Goal: Task Accomplishment & Management: Use online tool/utility

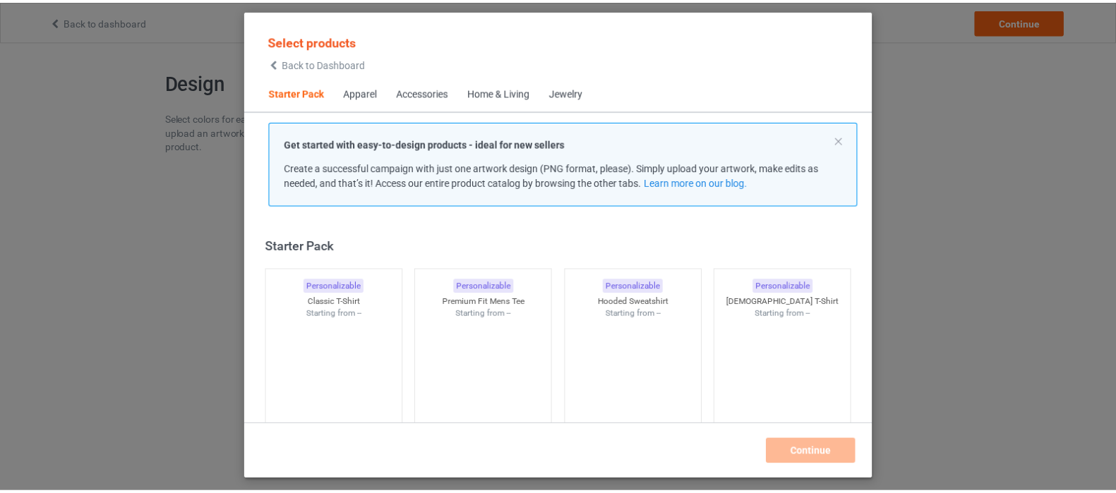
scroll to position [18, 0]
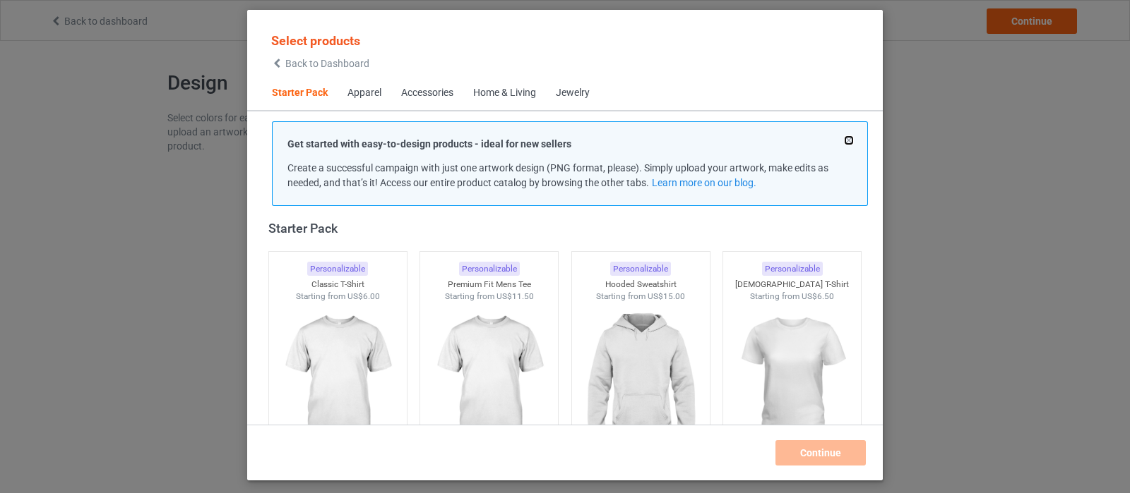
click at [846, 137] on button at bounding box center [848, 140] width 7 height 7
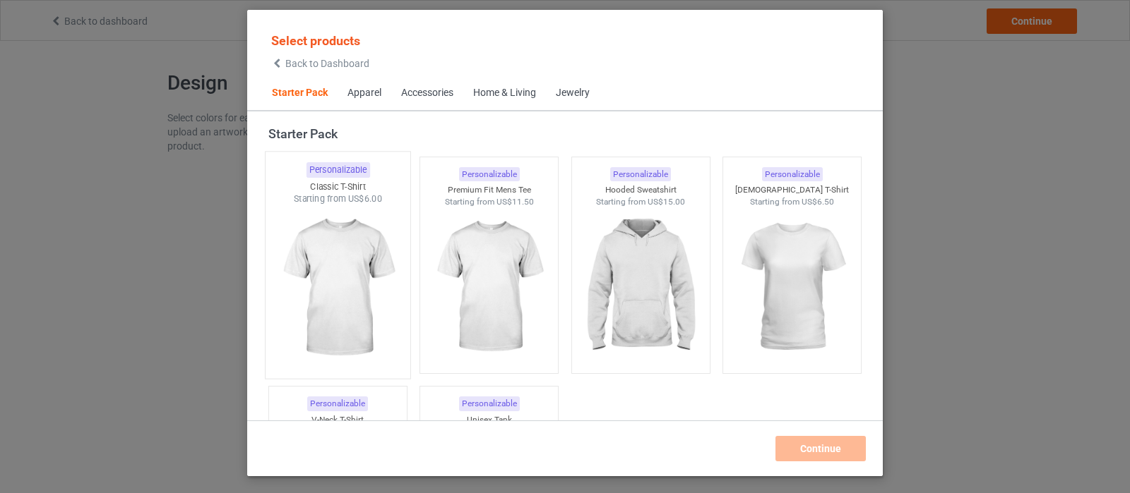
click at [357, 262] on img at bounding box center [337, 288] width 133 height 166
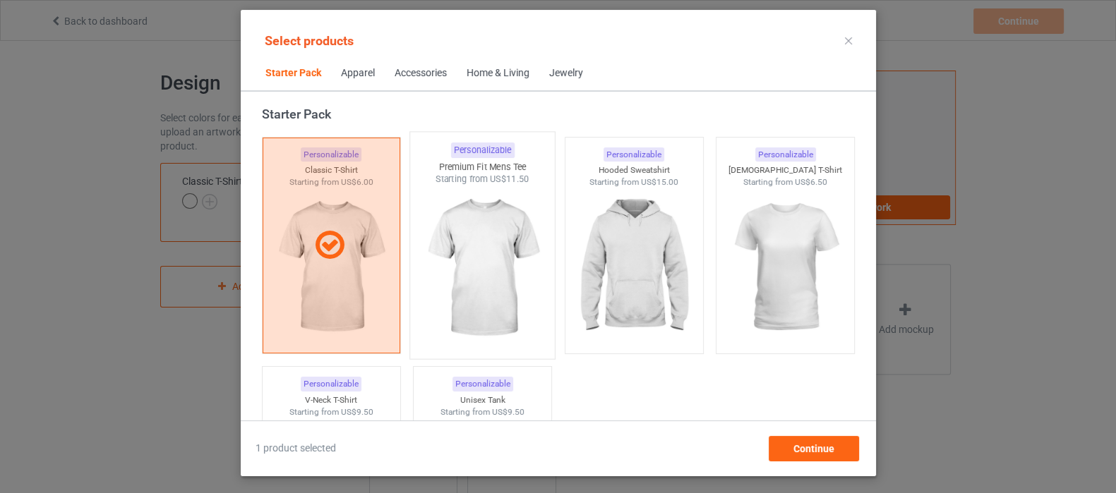
click at [503, 266] on img at bounding box center [482, 269] width 133 height 166
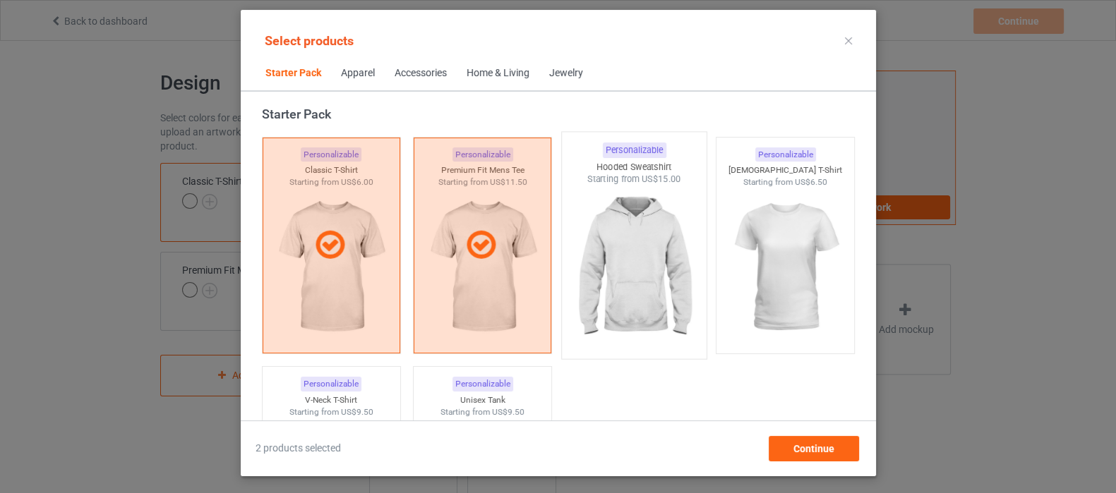
click at [628, 254] on img at bounding box center [634, 269] width 133 height 166
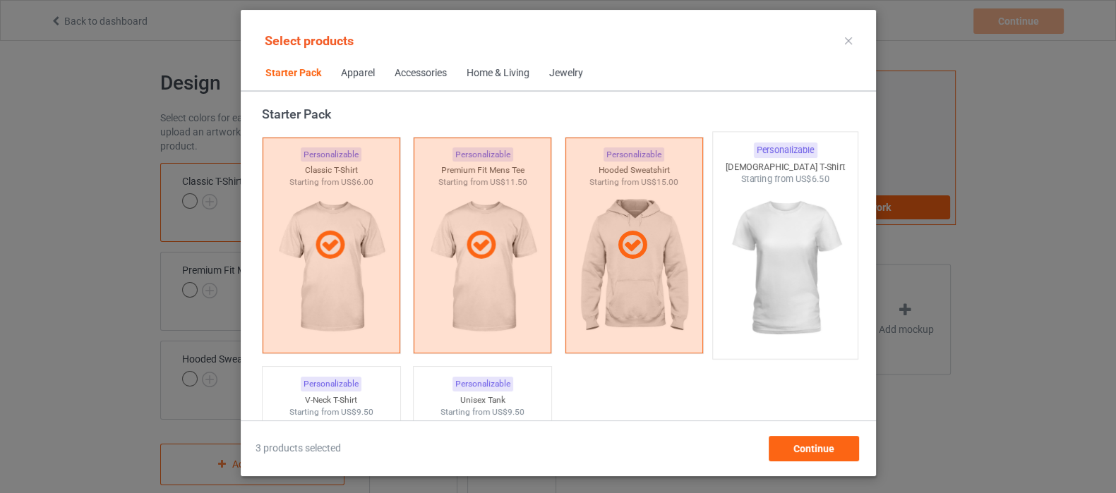
click at [813, 252] on img at bounding box center [785, 269] width 133 height 166
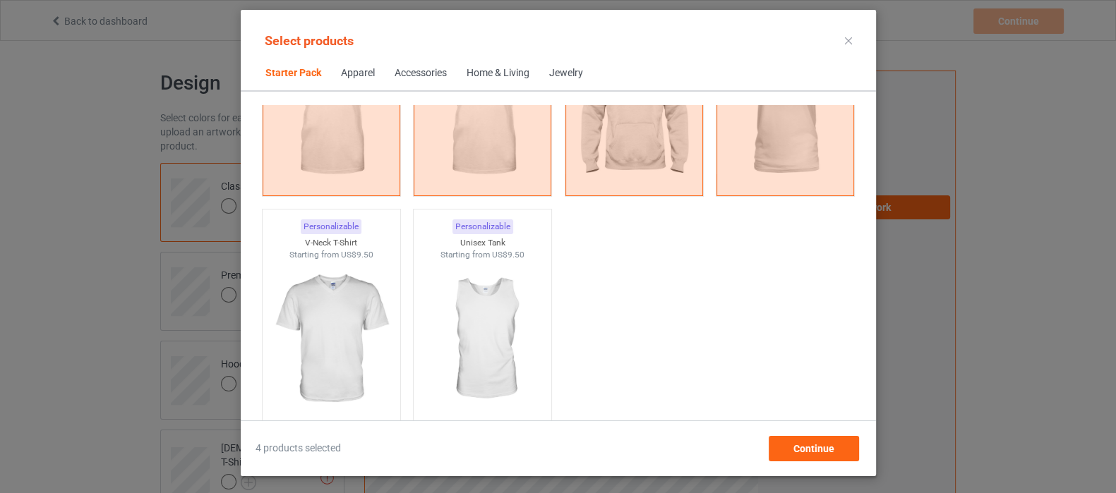
scroll to position [194, 0]
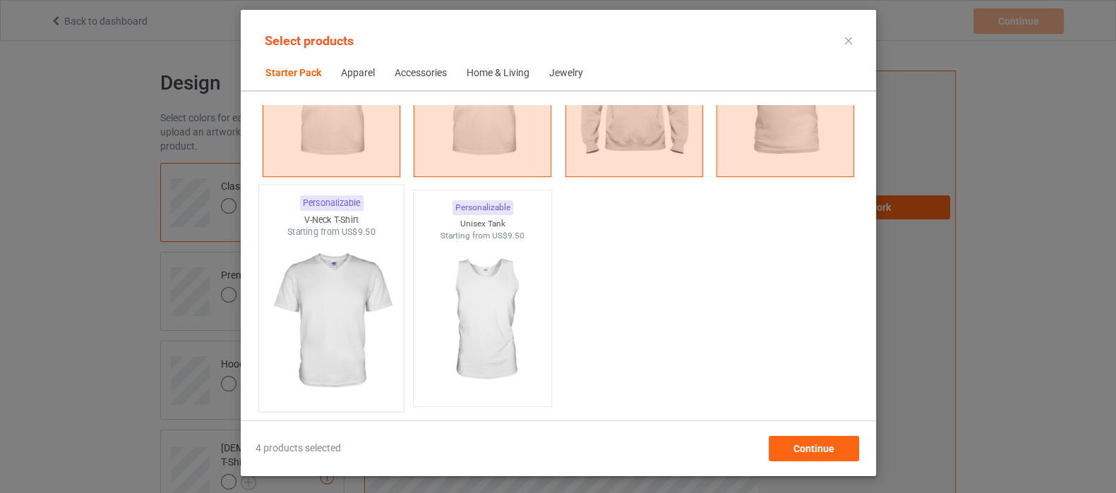
click at [339, 347] on img at bounding box center [331, 322] width 133 height 166
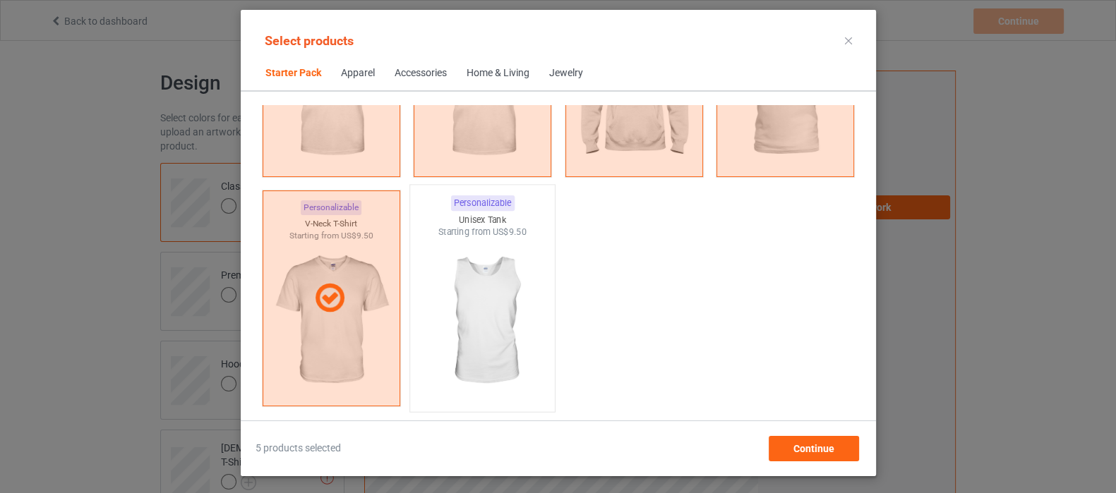
click at [487, 305] on img at bounding box center [482, 322] width 133 height 166
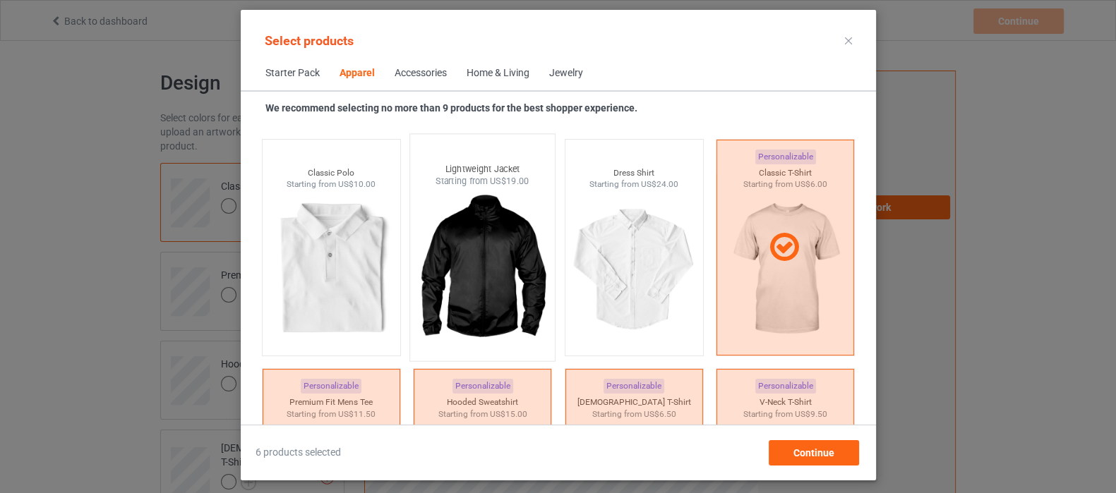
scroll to position [900, 0]
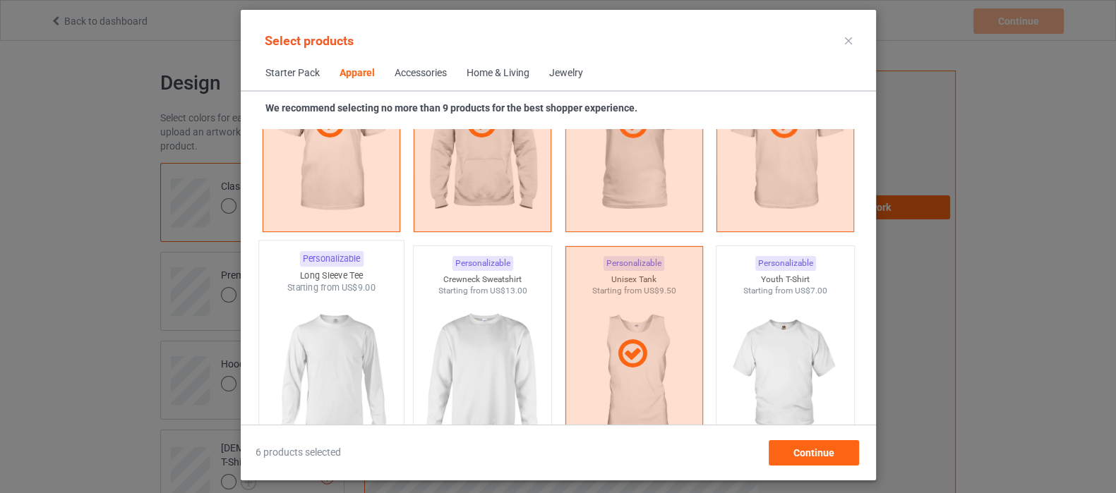
click at [364, 366] on img at bounding box center [331, 377] width 133 height 166
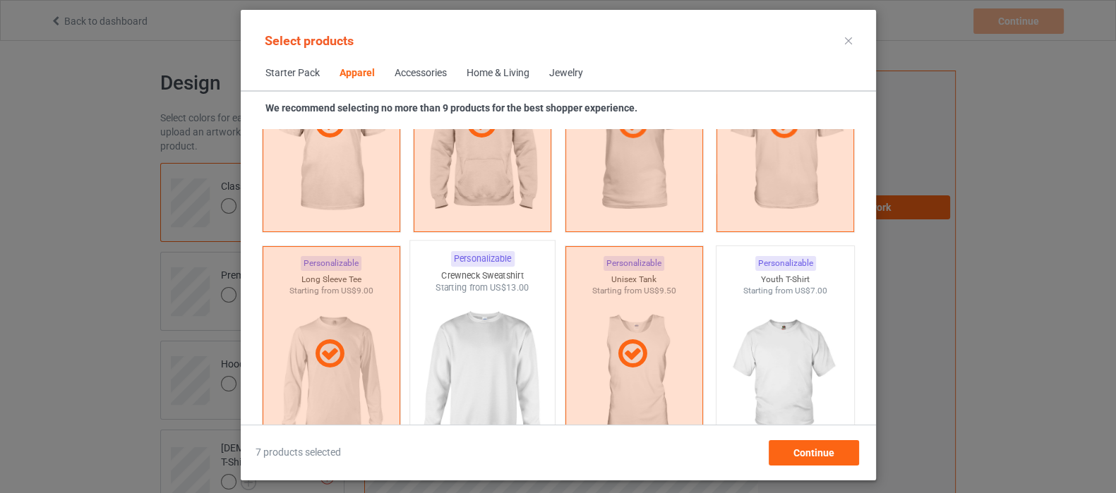
click at [513, 359] on img at bounding box center [482, 377] width 133 height 166
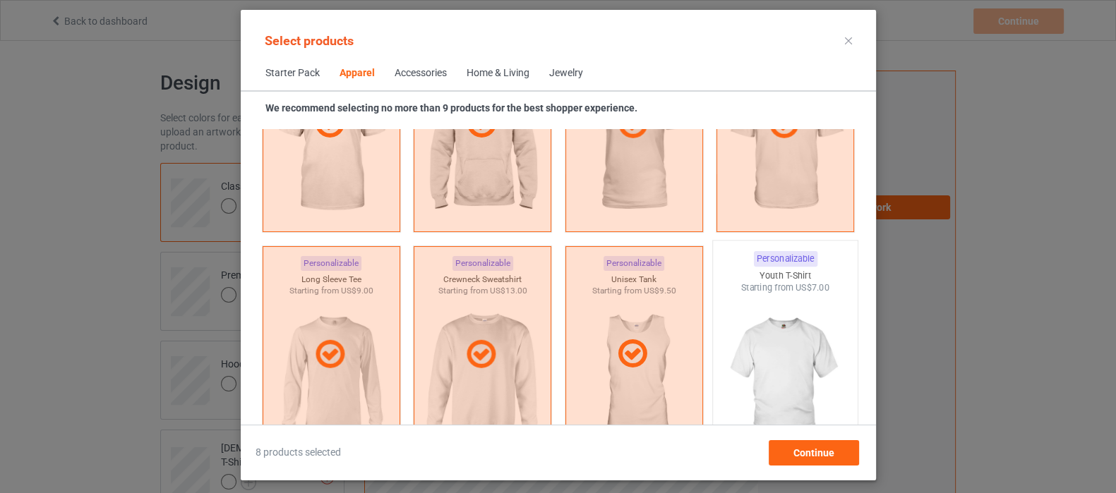
click at [733, 359] on img at bounding box center [785, 377] width 133 height 166
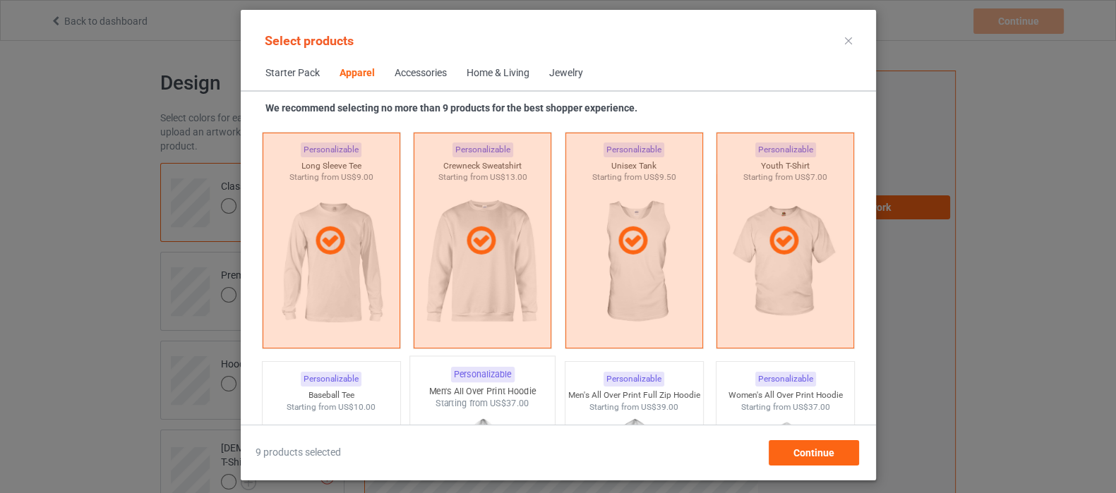
scroll to position [1253, 0]
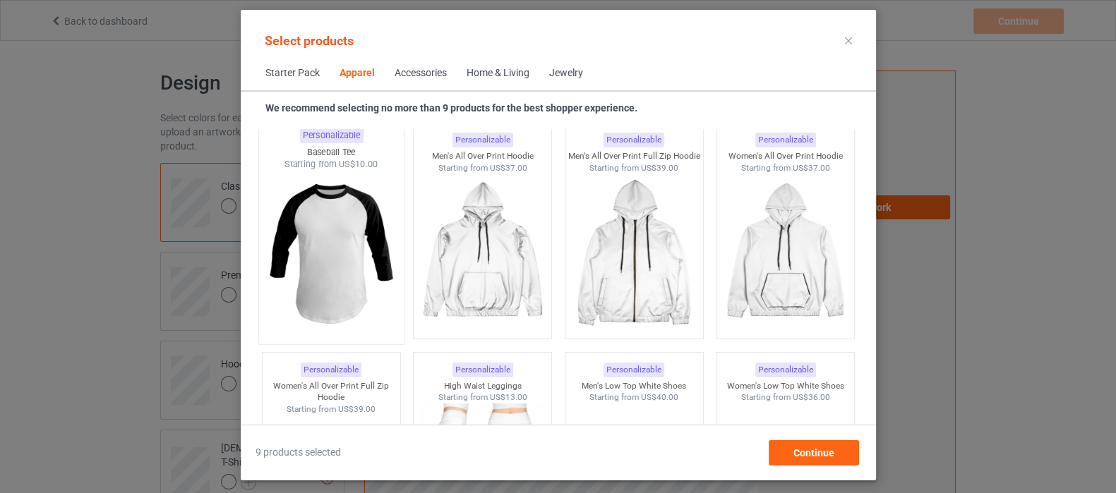
click at [349, 232] on img at bounding box center [331, 254] width 133 height 166
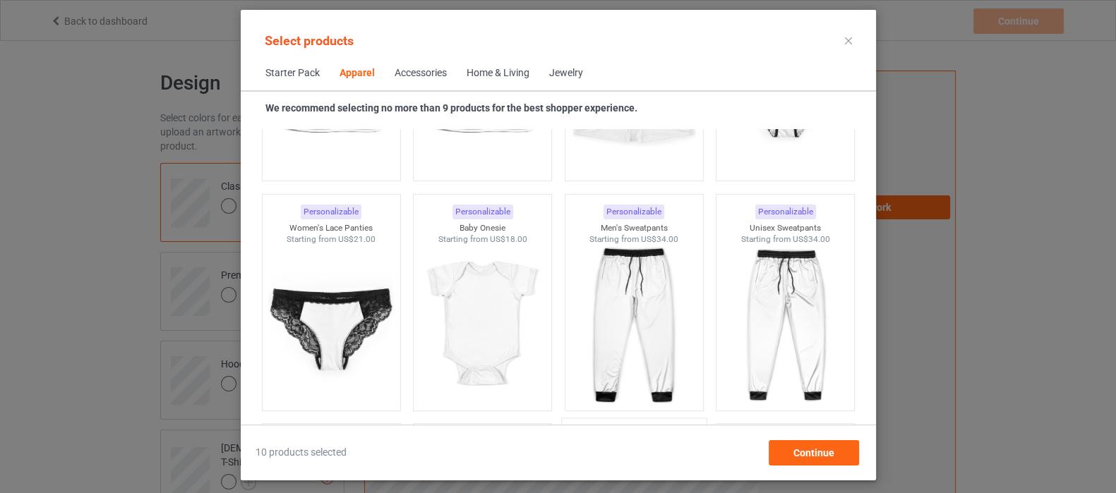
scroll to position [2047, 0]
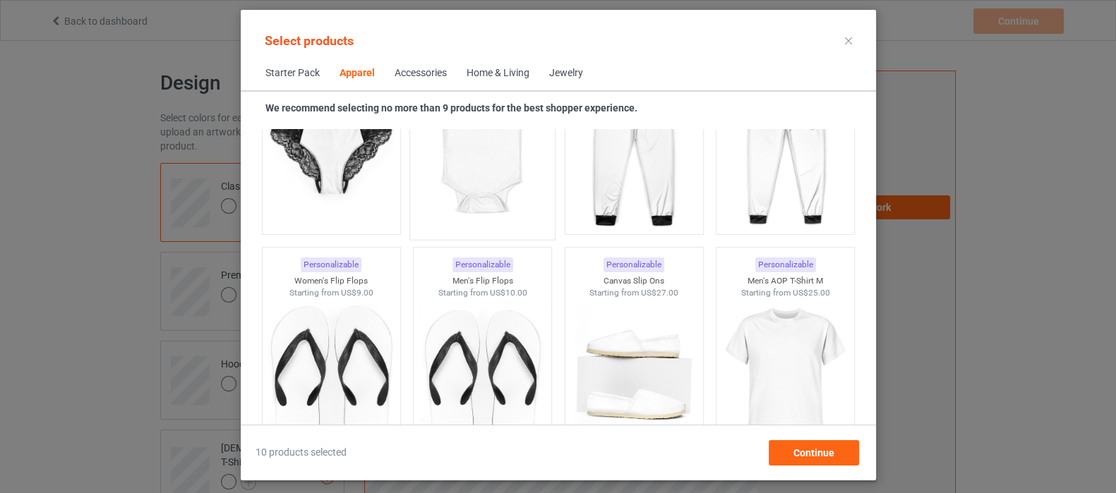
click at [486, 171] on img at bounding box center [482, 149] width 133 height 166
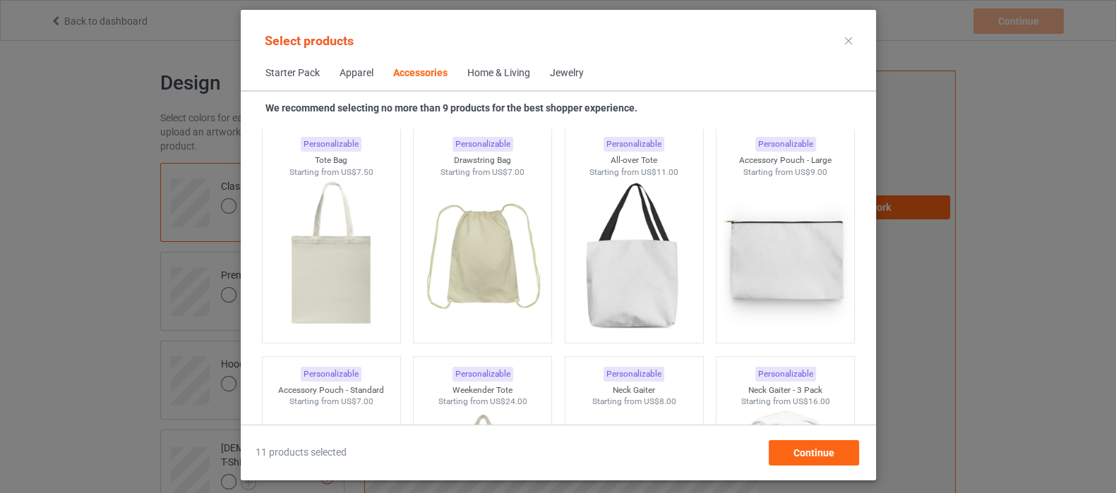
scroll to position [4342, 0]
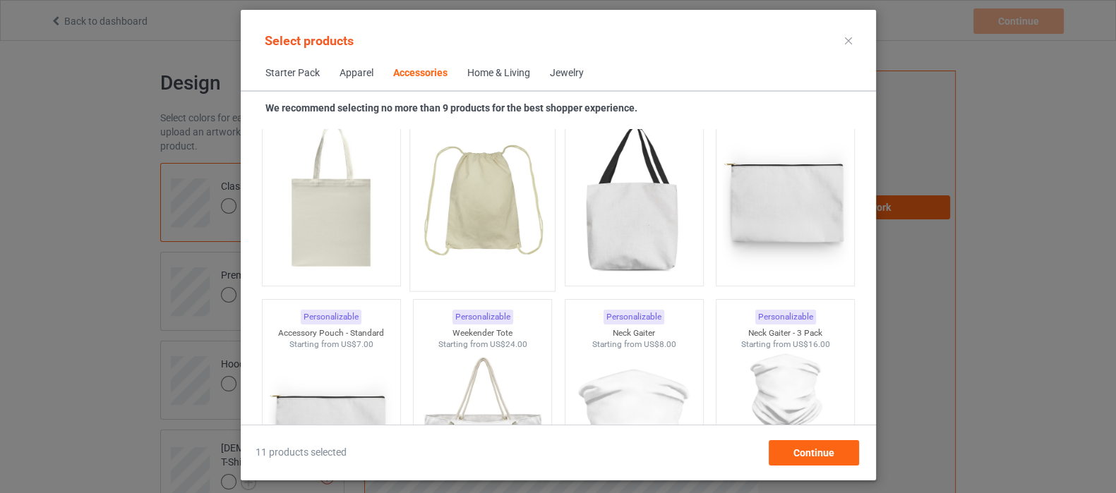
click at [489, 205] on img at bounding box center [482, 201] width 133 height 166
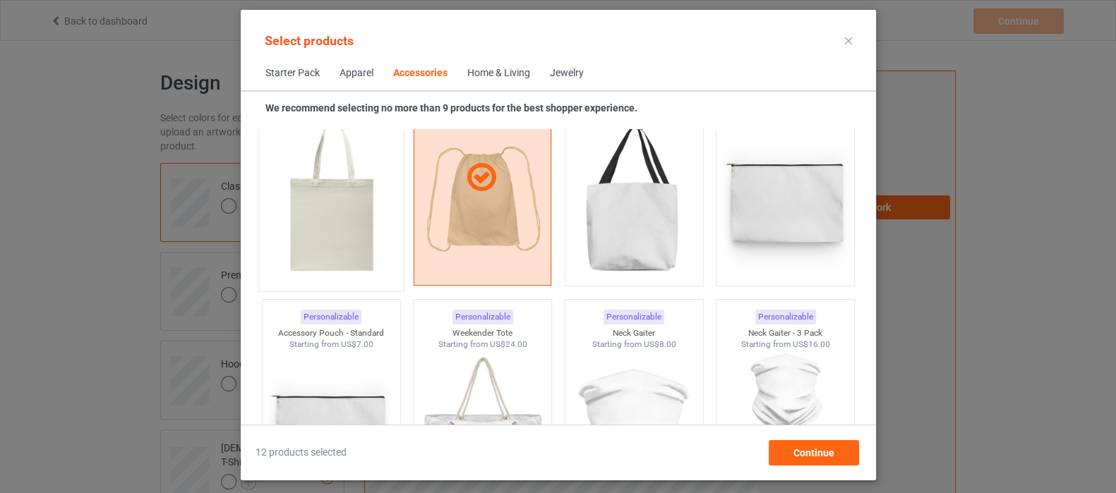
click at [304, 228] on img at bounding box center [331, 201] width 133 height 166
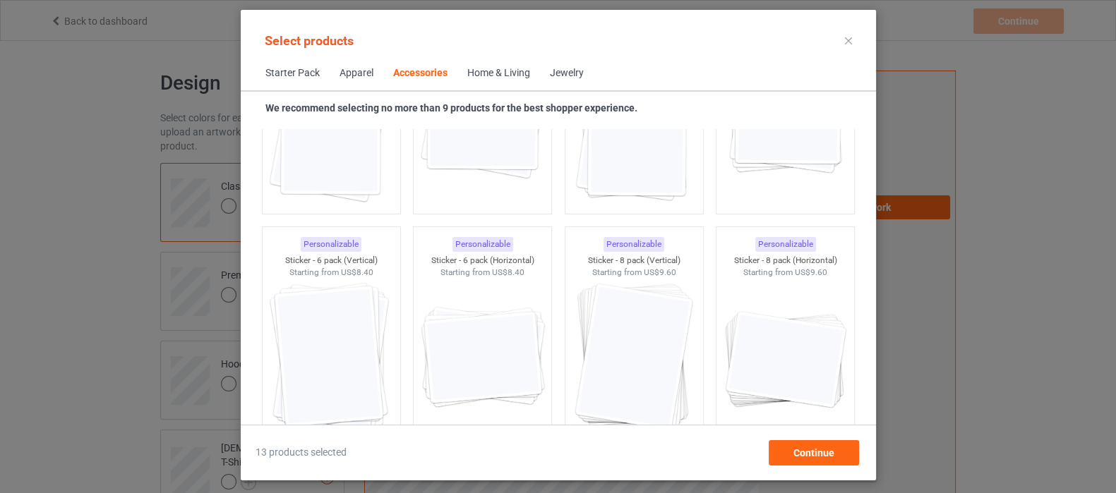
scroll to position [5224, 0]
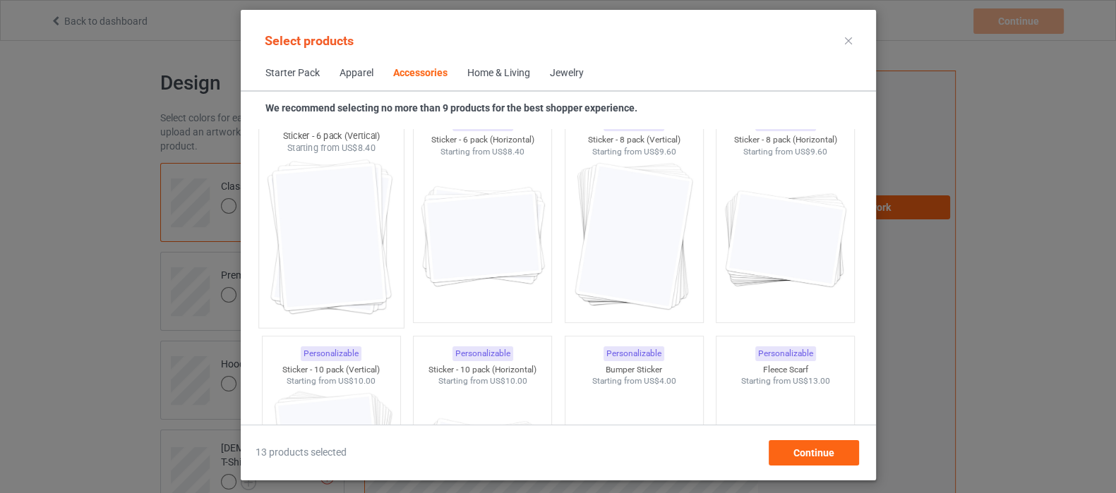
click at [357, 270] on img at bounding box center [331, 238] width 133 height 166
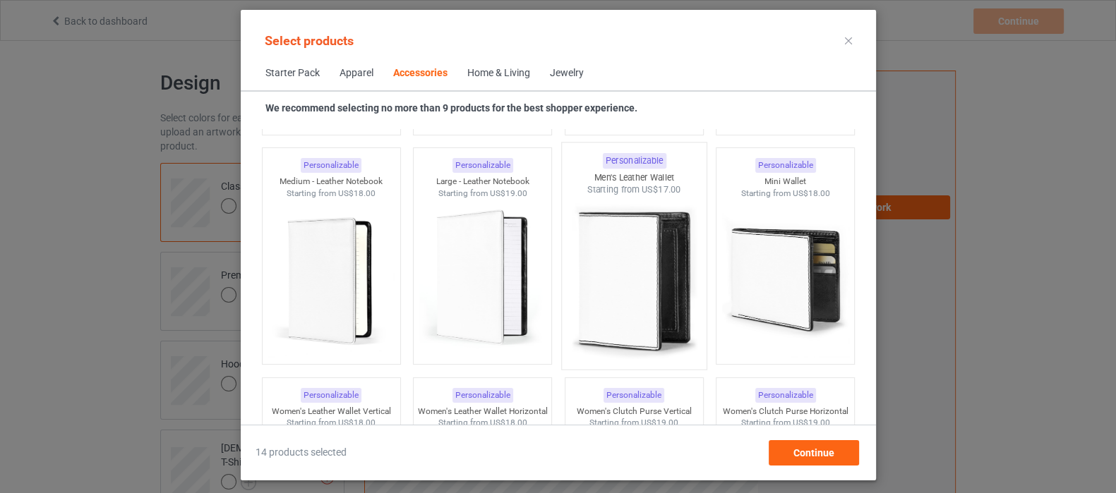
scroll to position [5665, 0]
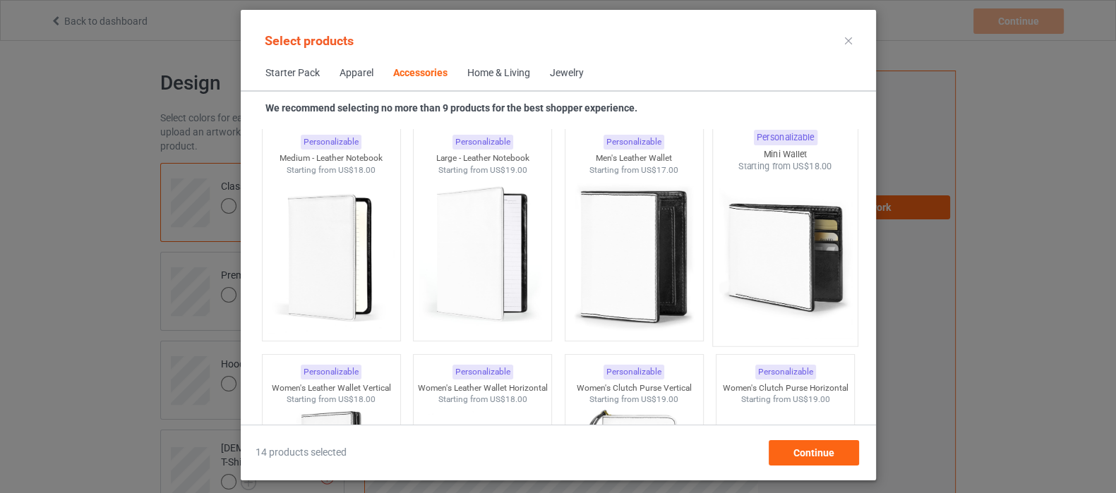
click at [760, 263] on img at bounding box center [785, 256] width 133 height 166
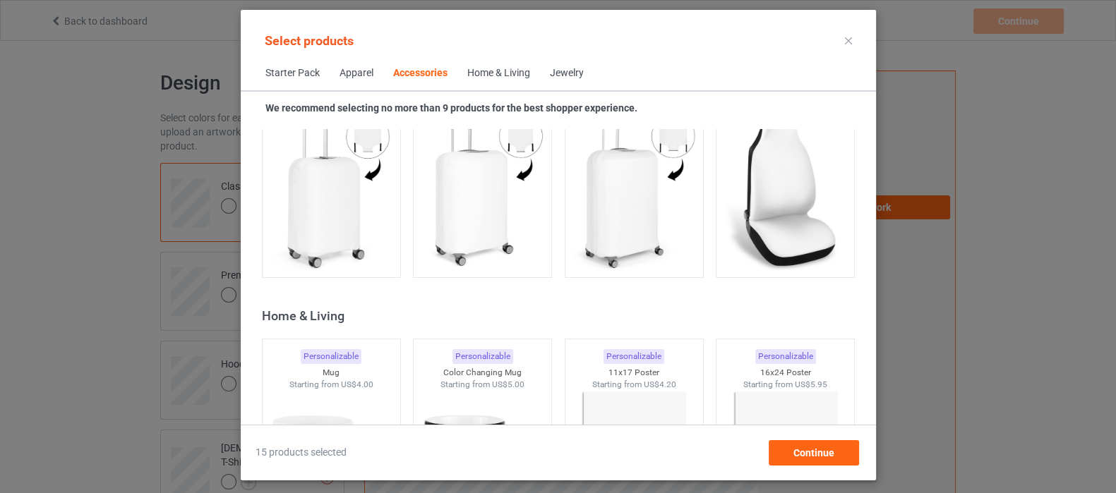
scroll to position [6195, 0]
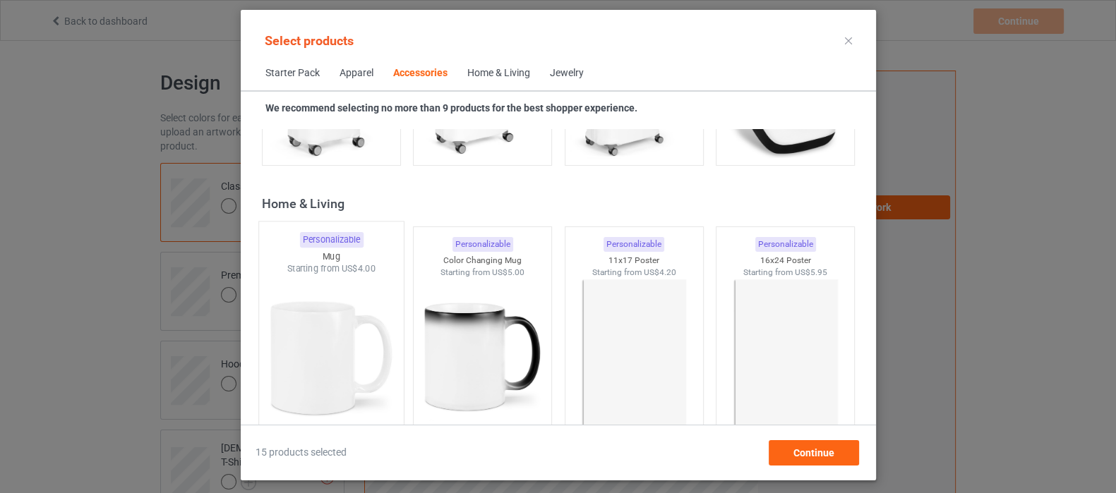
scroll to position [6371, 0]
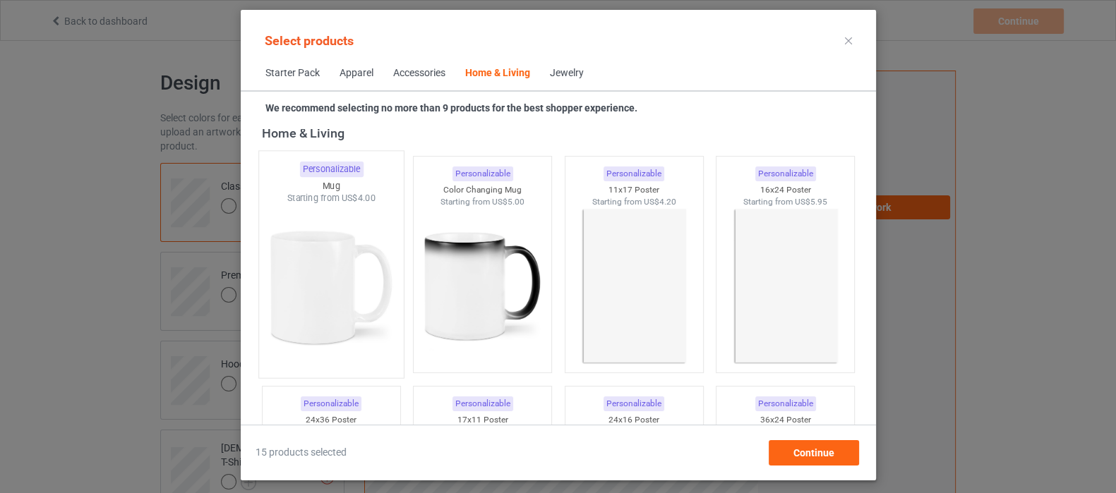
click at [335, 314] on img at bounding box center [331, 288] width 133 height 166
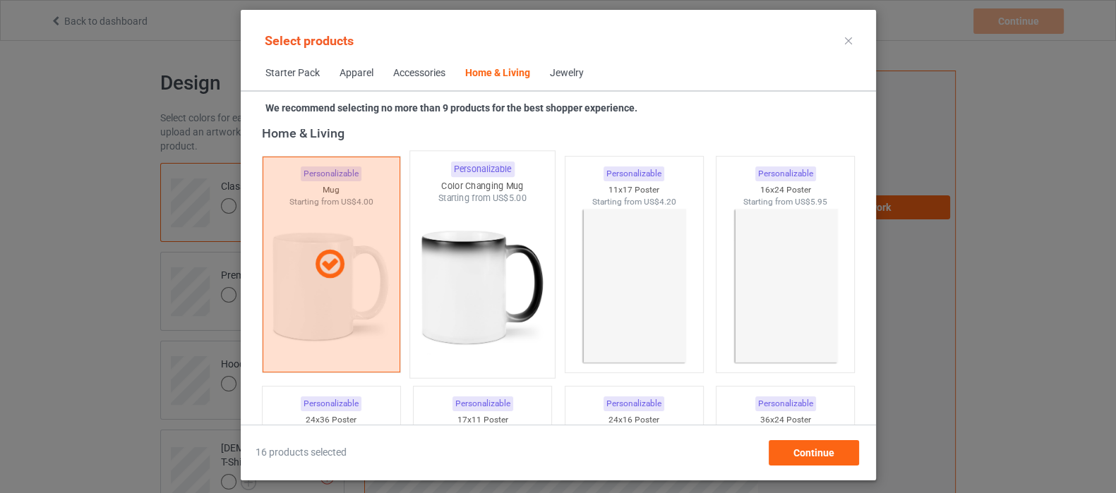
click at [479, 296] on img at bounding box center [482, 288] width 133 height 166
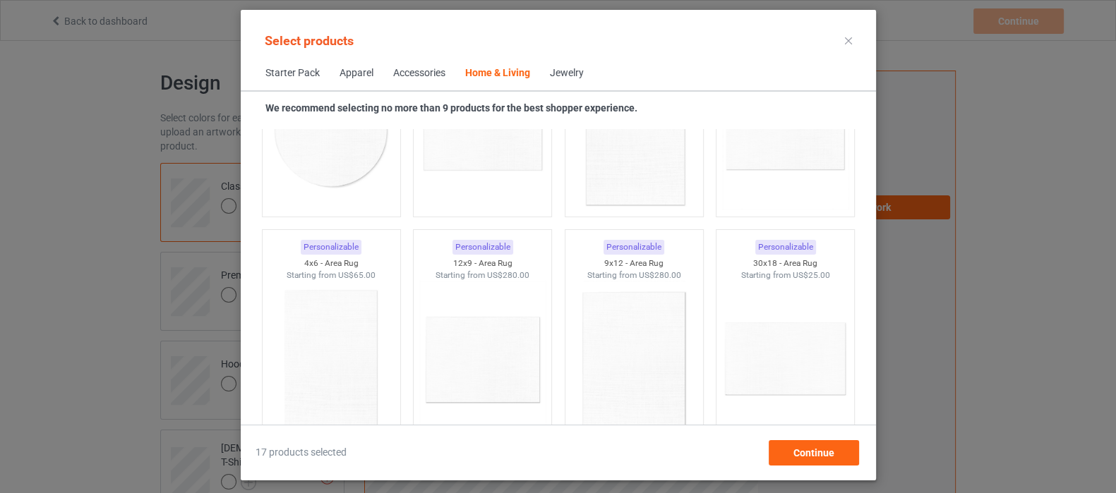
scroll to position [7960, 0]
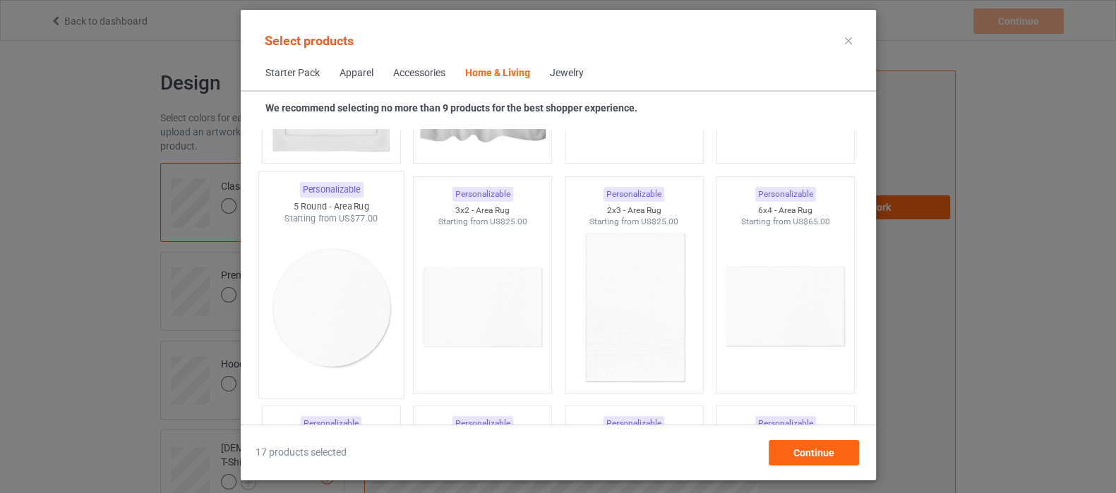
click at [340, 302] on img at bounding box center [331, 308] width 133 height 166
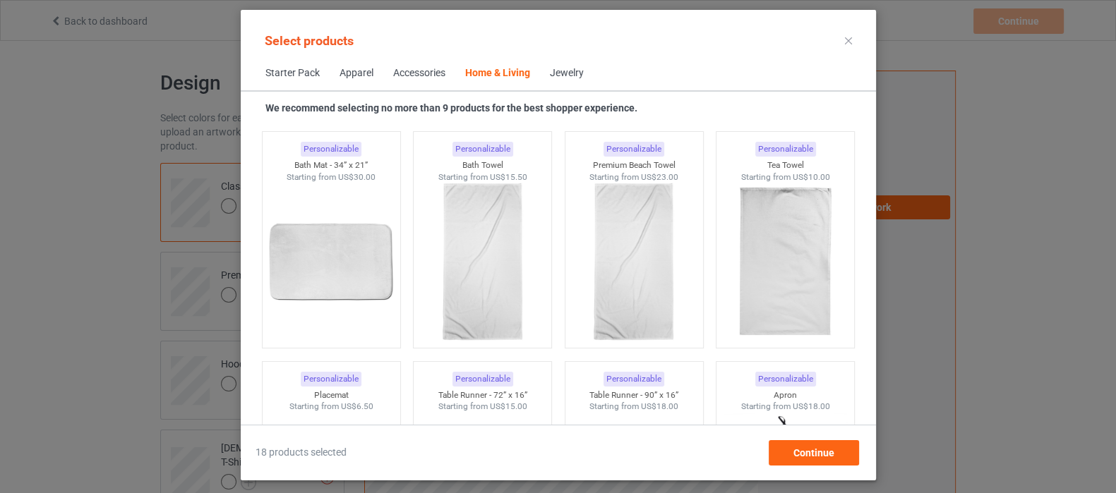
scroll to position [8842, 0]
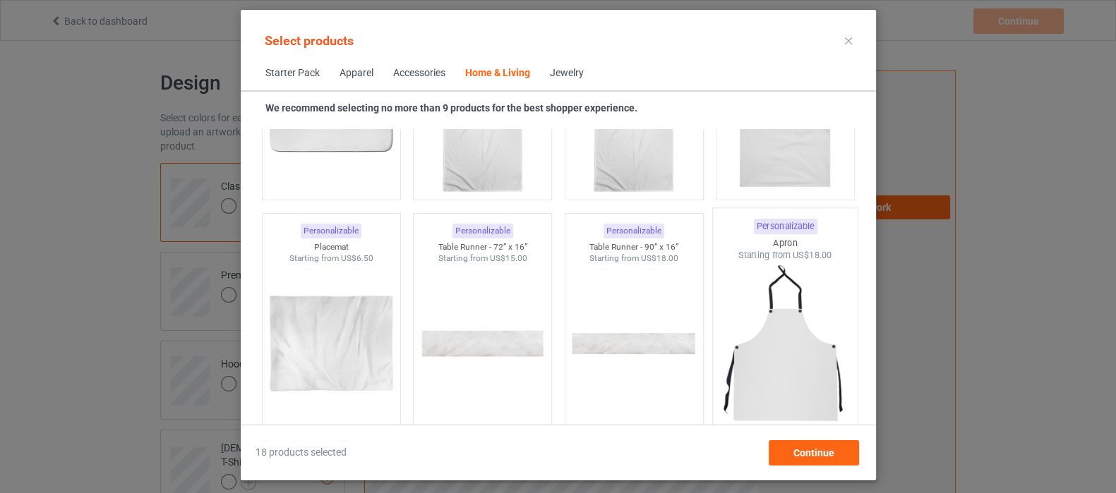
click at [774, 369] on img at bounding box center [785, 345] width 133 height 166
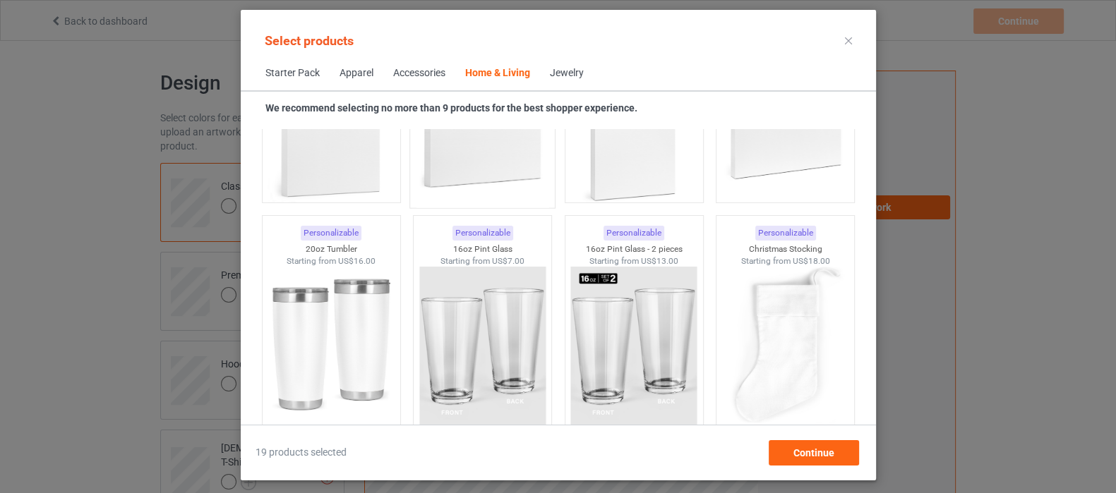
scroll to position [10519, 0]
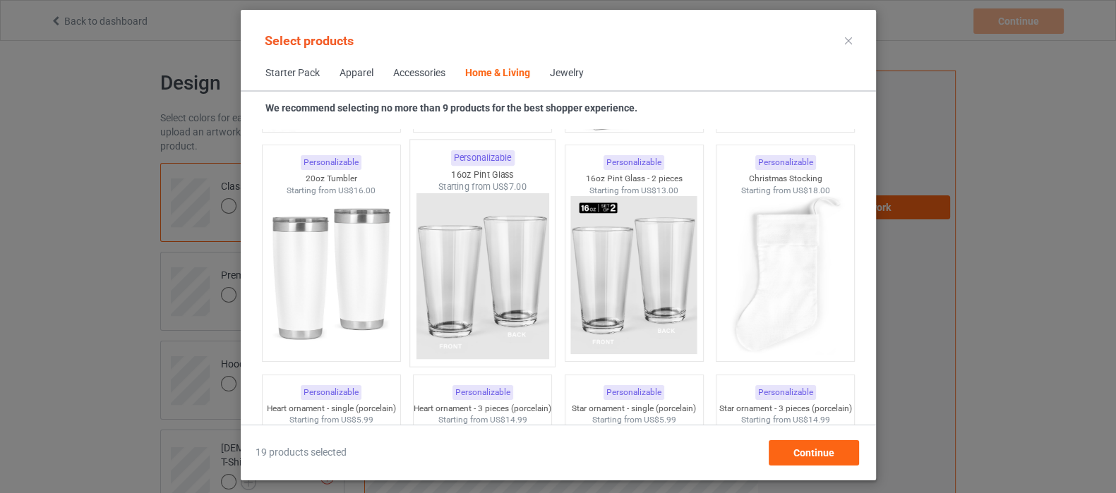
click at [477, 283] on img at bounding box center [482, 276] width 133 height 166
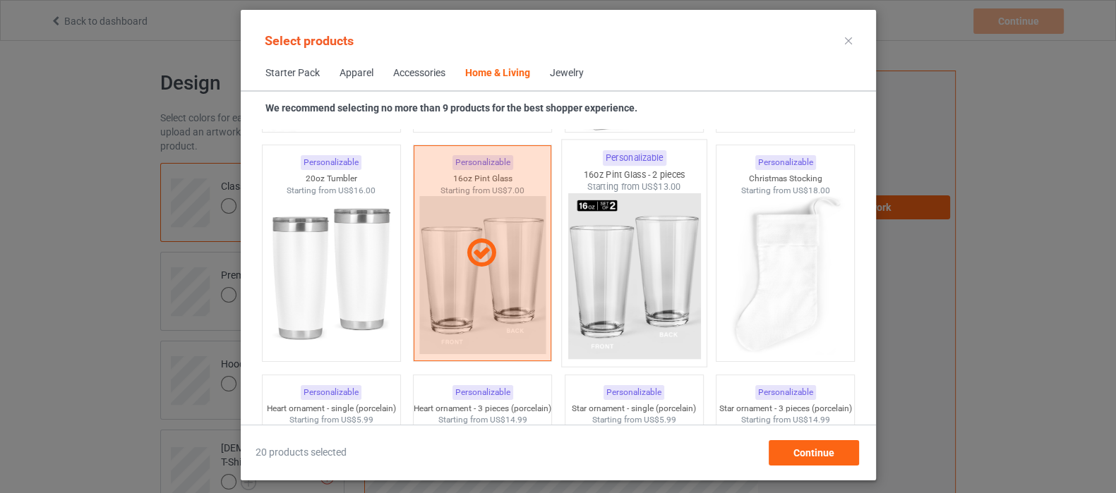
click at [654, 265] on img at bounding box center [634, 276] width 133 height 166
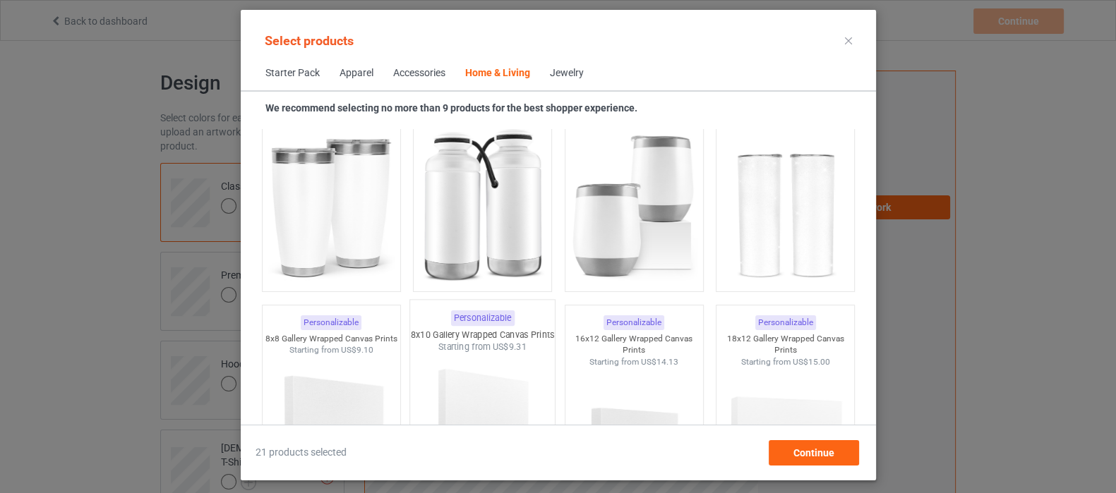
scroll to position [11931, 0]
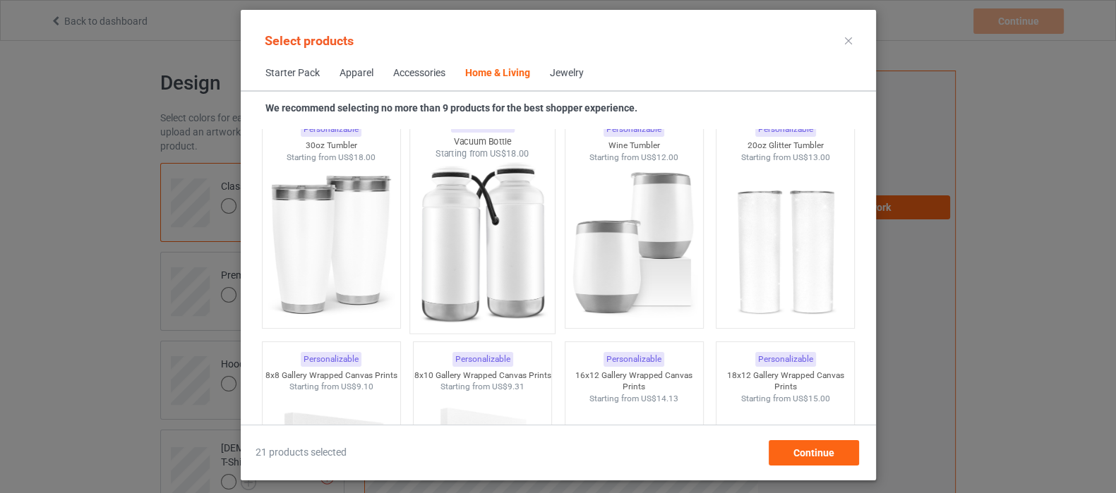
click at [505, 262] on img at bounding box center [482, 243] width 133 height 166
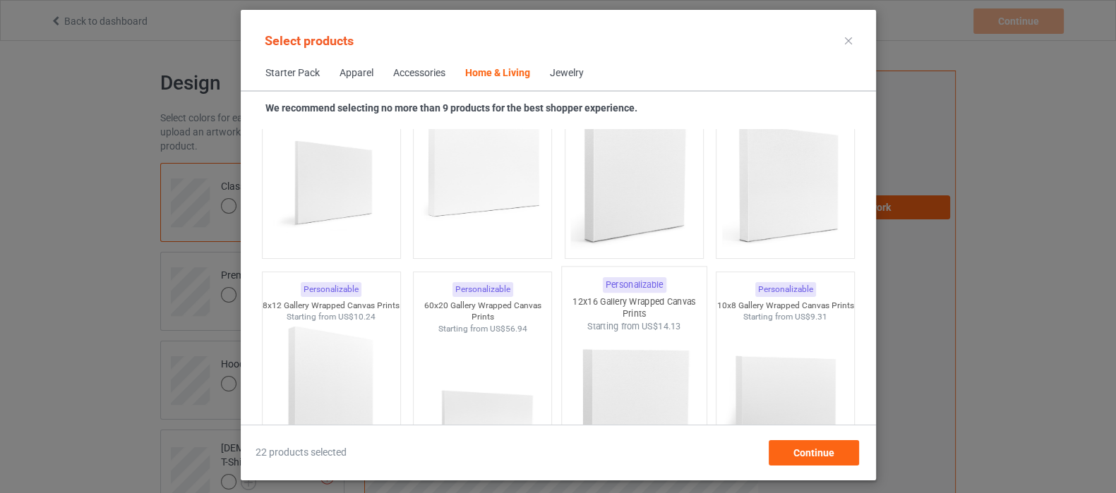
scroll to position [12284, 0]
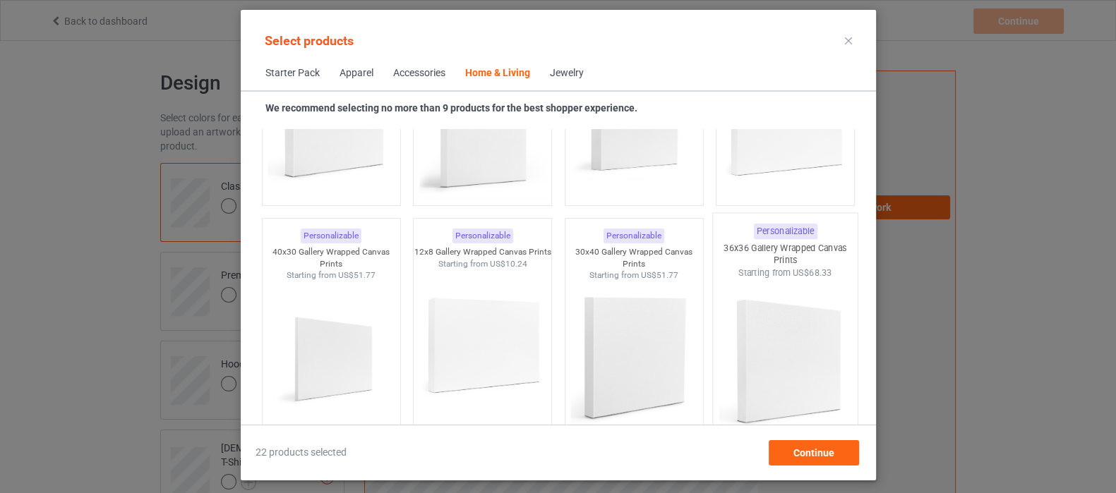
click at [760, 339] on img at bounding box center [785, 363] width 133 height 166
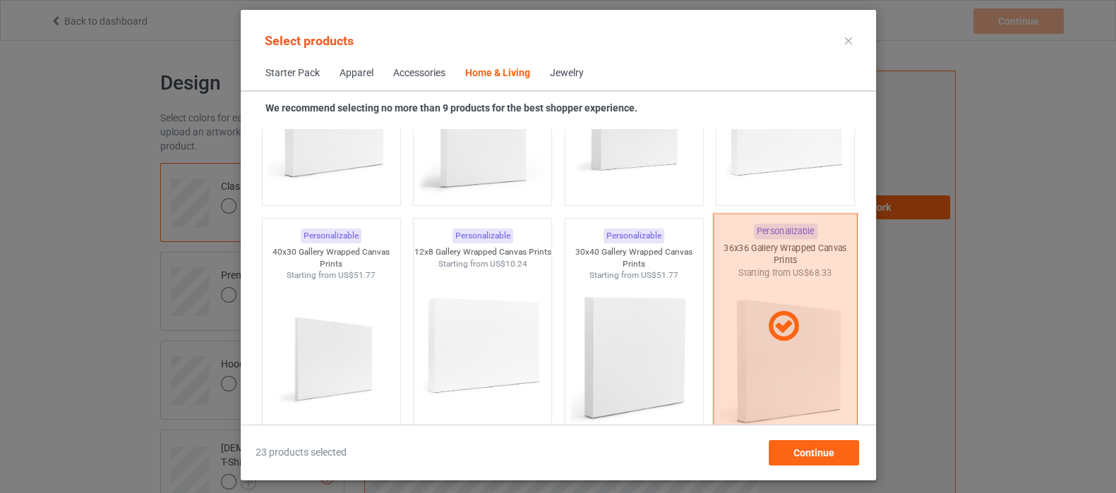
click at [763, 339] on icon at bounding box center [784, 326] width 42 height 35
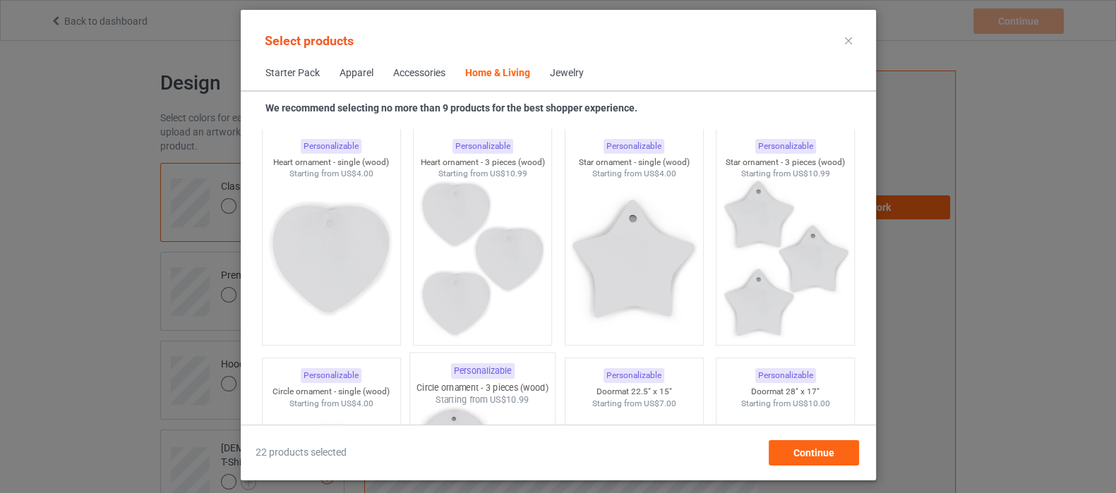
scroll to position [11048, 0]
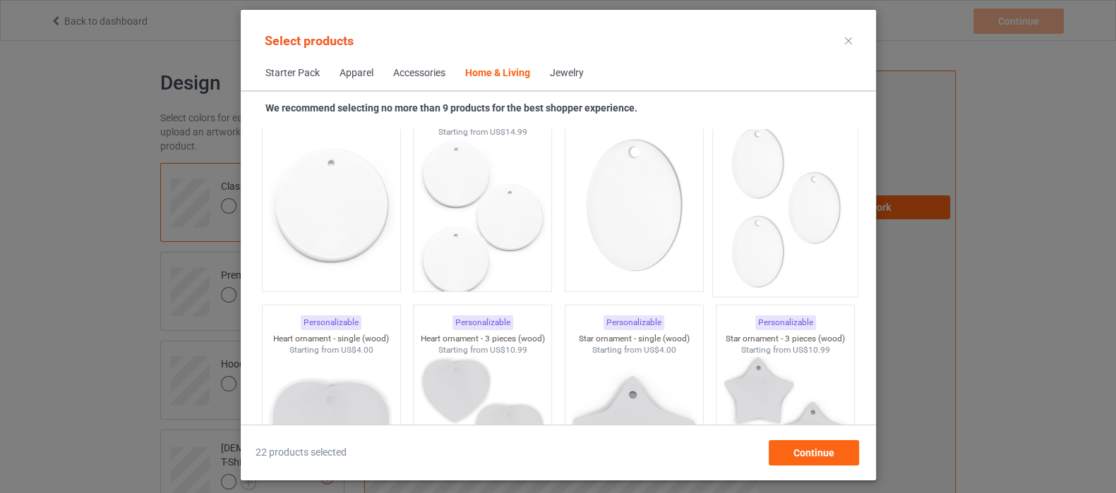
click at [768, 239] on img at bounding box center [785, 207] width 133 height 166
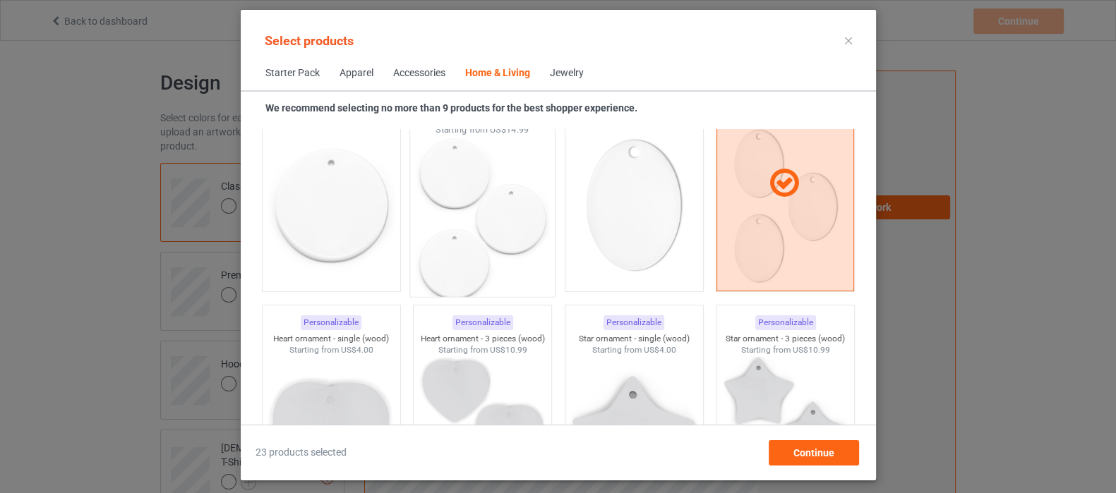
click at [442, 224] on img at bounding box center [482, 219] width 133 height 166
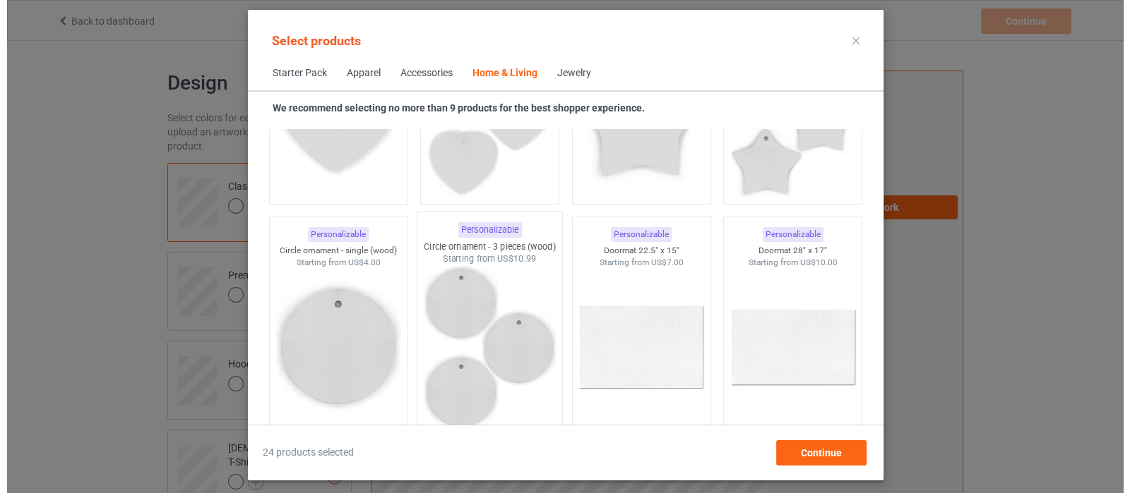
scroll to position [11401, 0]
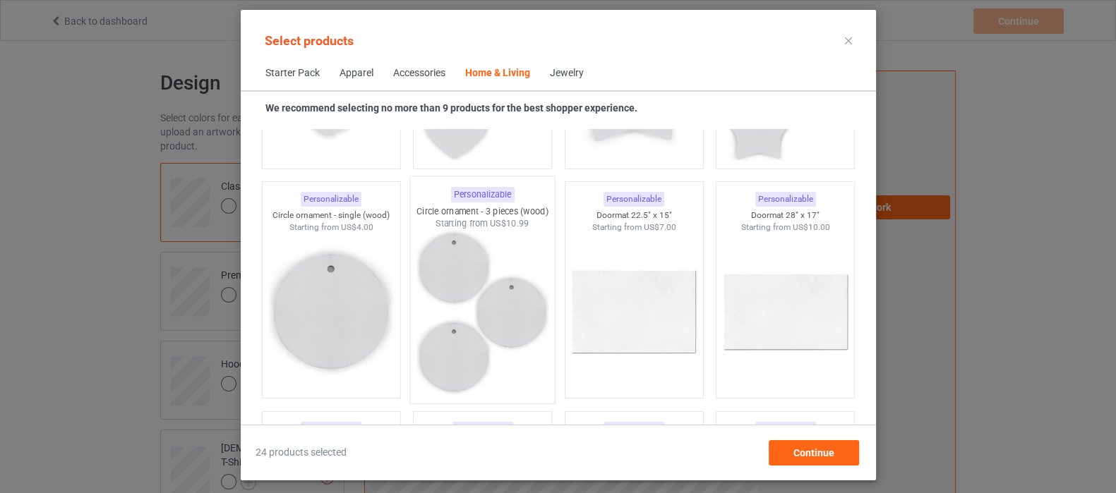
click at [467, 312] on img at bounding box center [482, 313] width 133 height 166
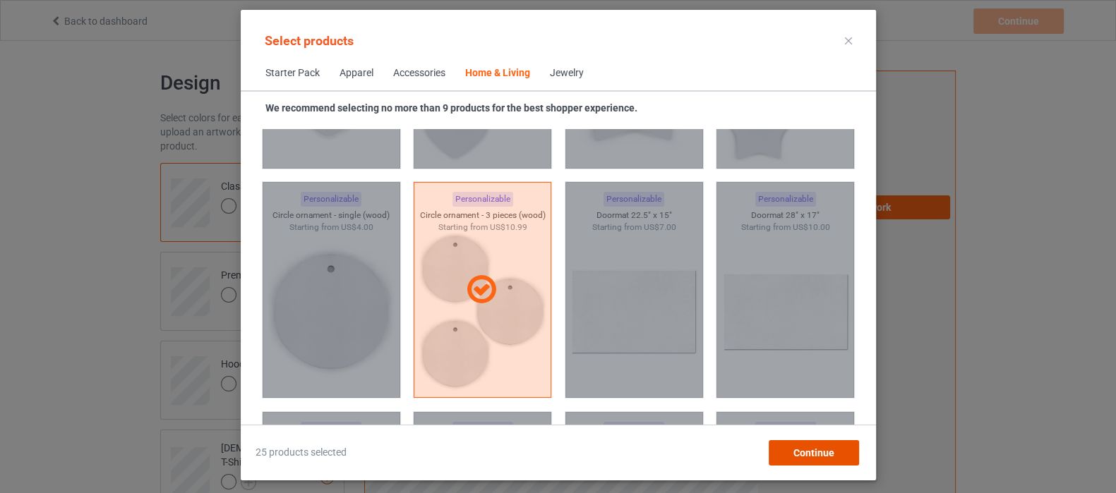
click at [817, 452] on span "Continue" at bounding box center [813, 453] width 41 height 11
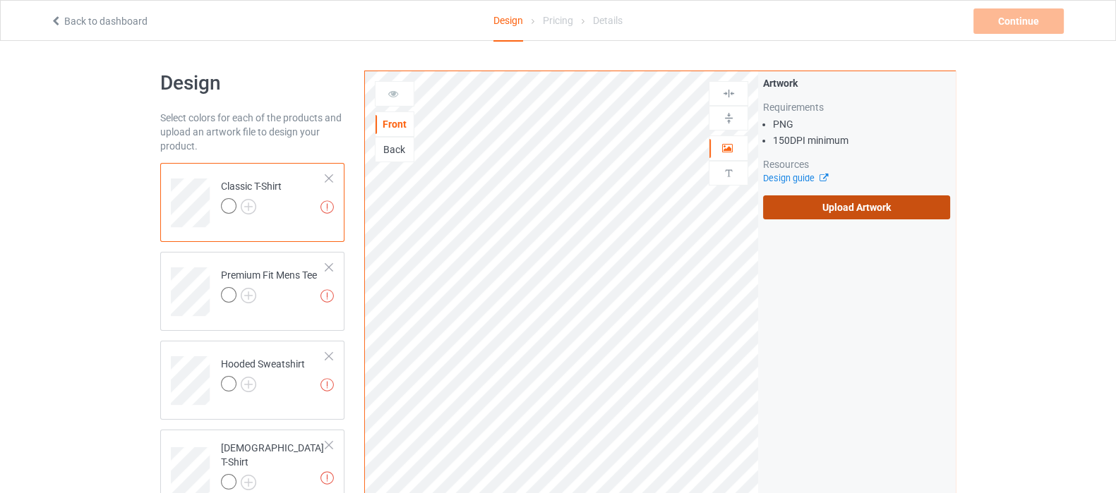
click at [869, 219] on label "Upload Artwork" at bounding box center [856, 208] width 187 height 24
click at [0, 0] on input "Upload Artwork" at bounding box center [0, 0] width 0 height 0
